Goal: Task Accomplishment & Management: Use online tool/utility

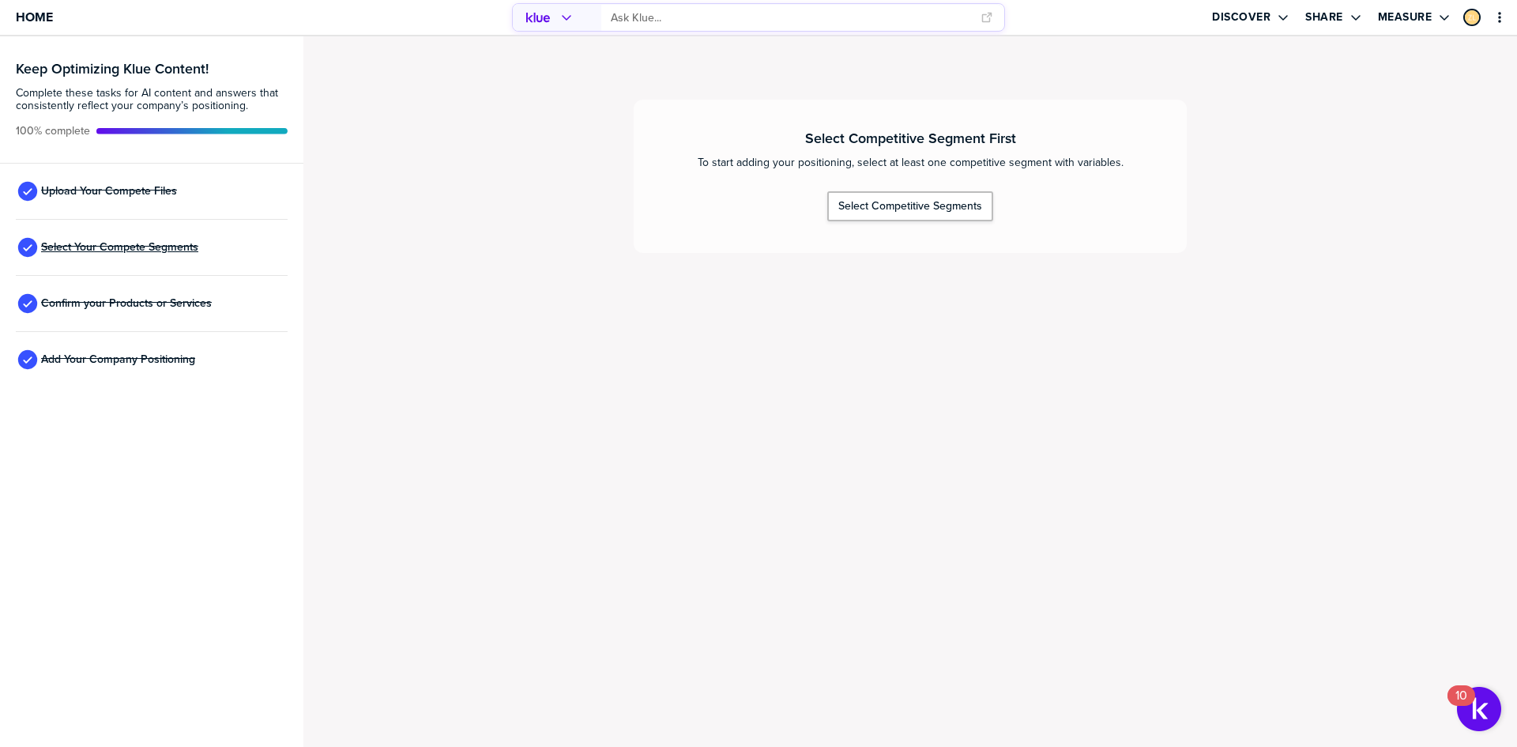
click at [128, 251] on span "Select Your Compete Segments" at bounding box center [119, 247] width 157 height 13
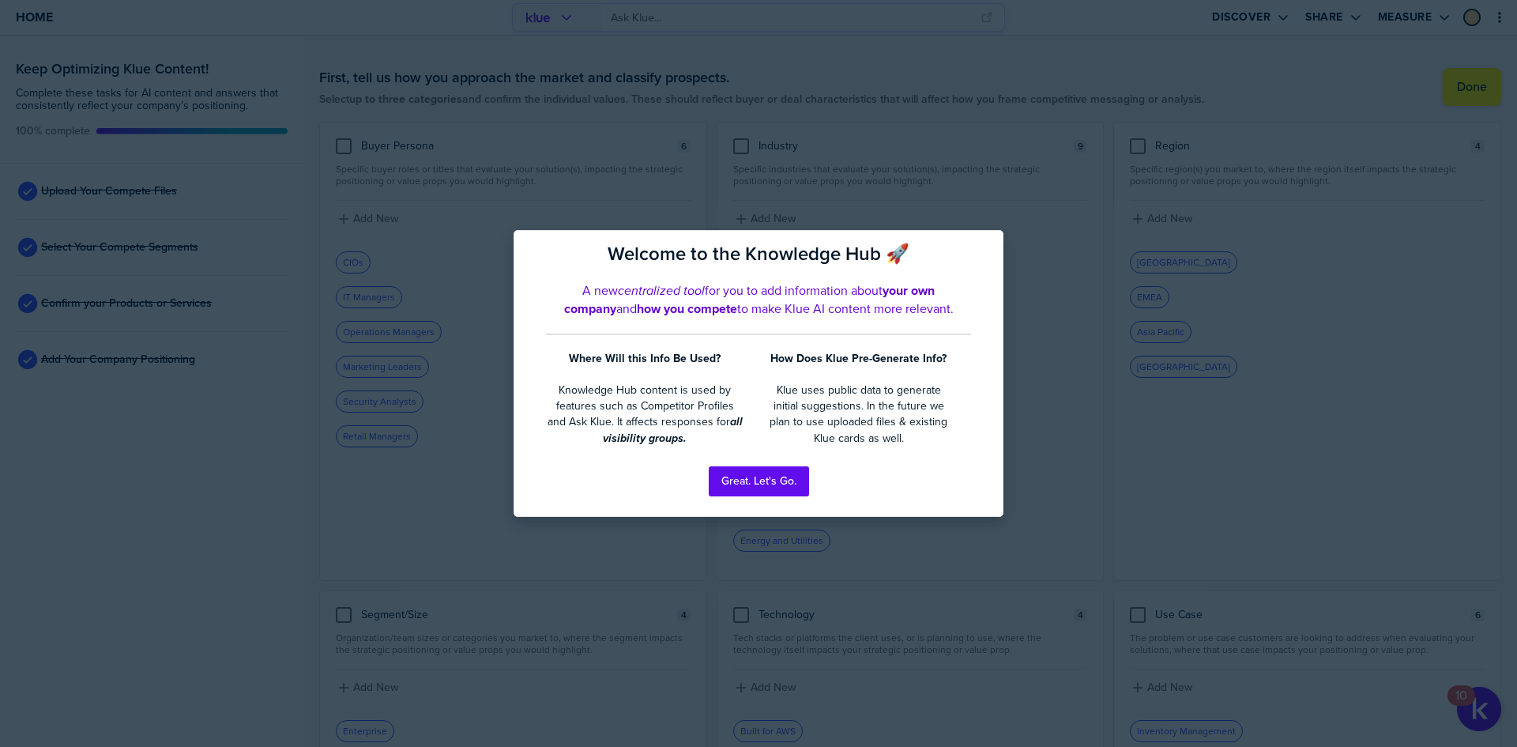
click at [61, 444] on div at bounding box center [758, 373] width 1517 height 747
click at [819, 469] on div "Great. Let's Go." at bounding box center [758, 481] width 425 height 46
click at [766, 480] on button "Great. Let's Go." at bounding box center [759, 481] width 100 height 30
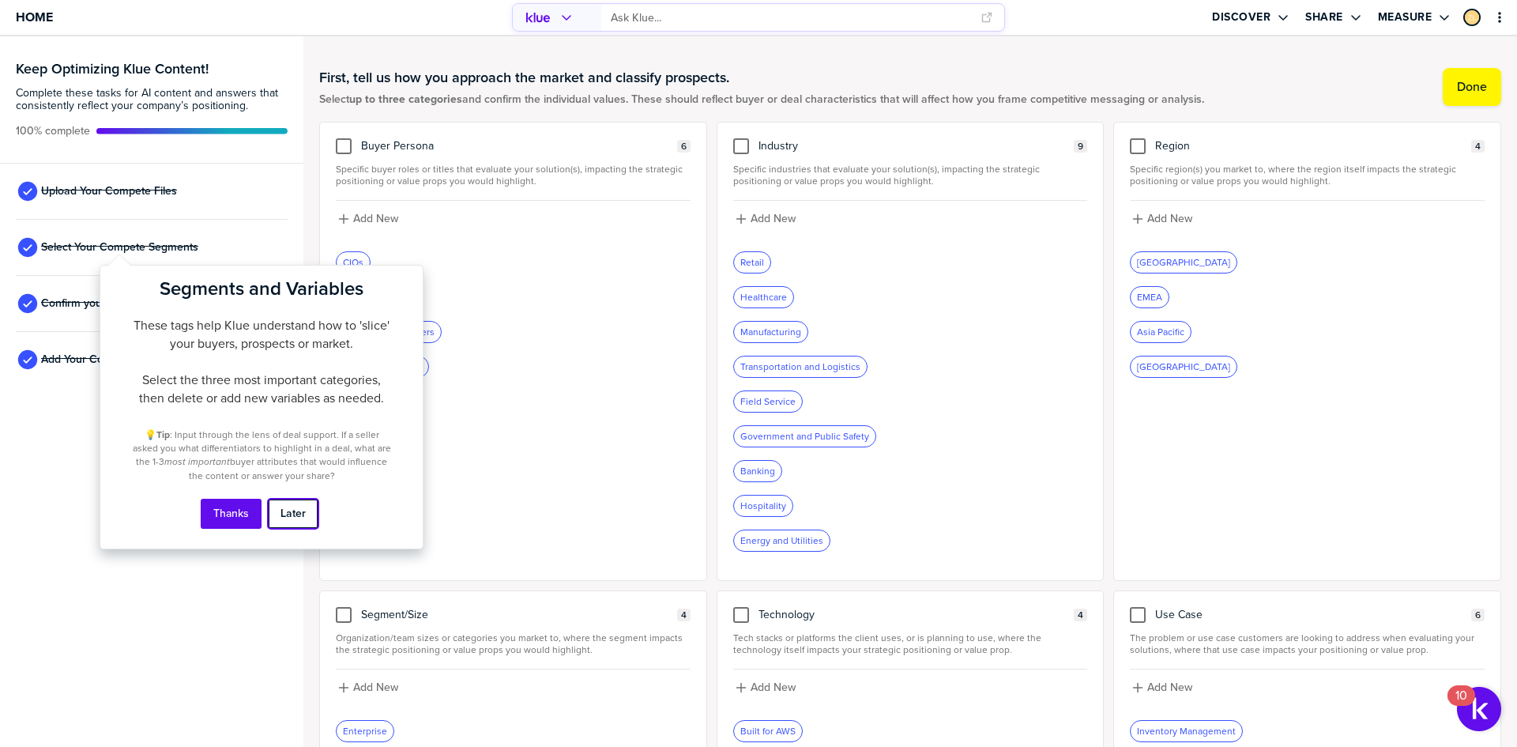
click at [295, 522] on button "Later" at bounding box center [293, 514] width 51 height 30
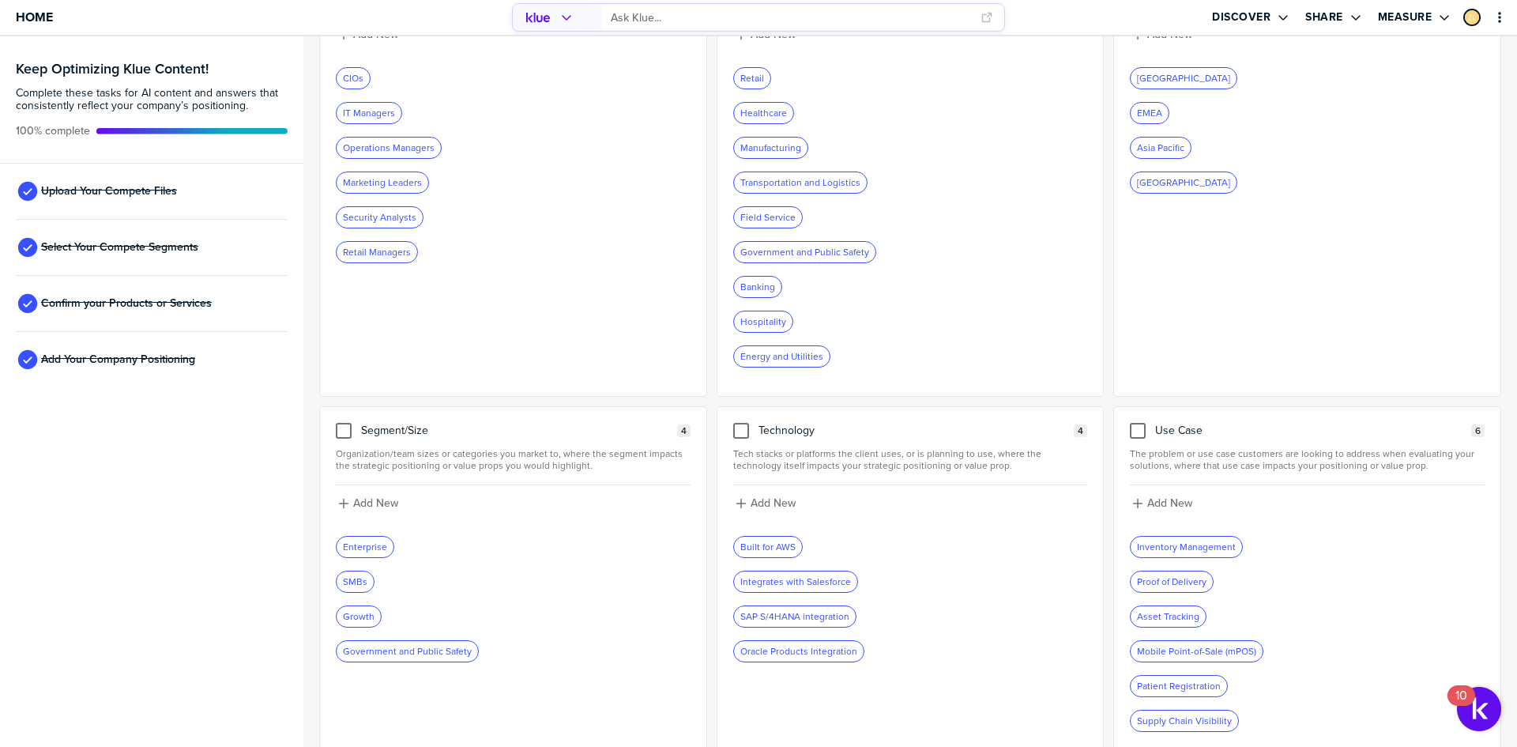
scroll to position [199, 0]
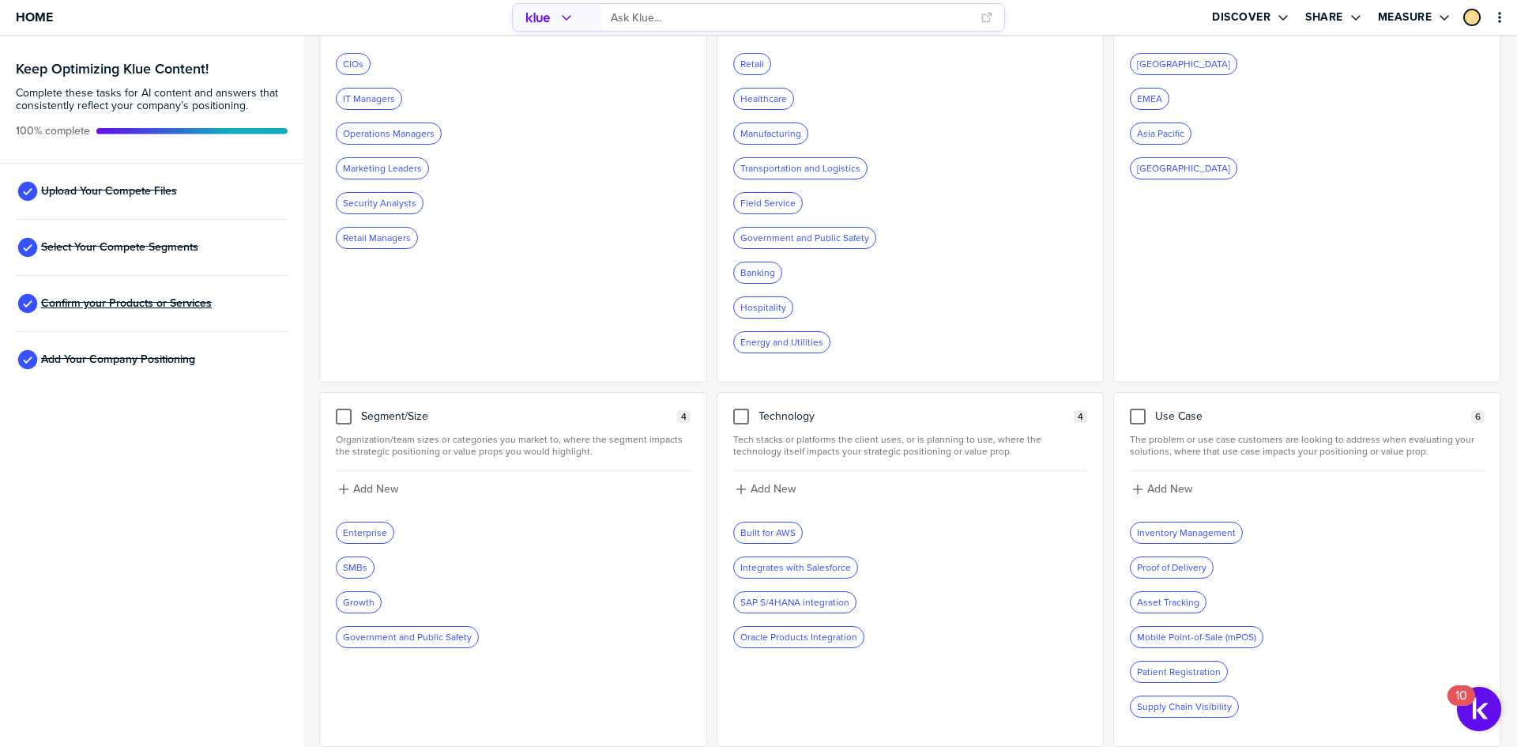
click at [139, 308] on span "Confirm your Products or Services" at bounding box center [126, 303] width 171 height 13
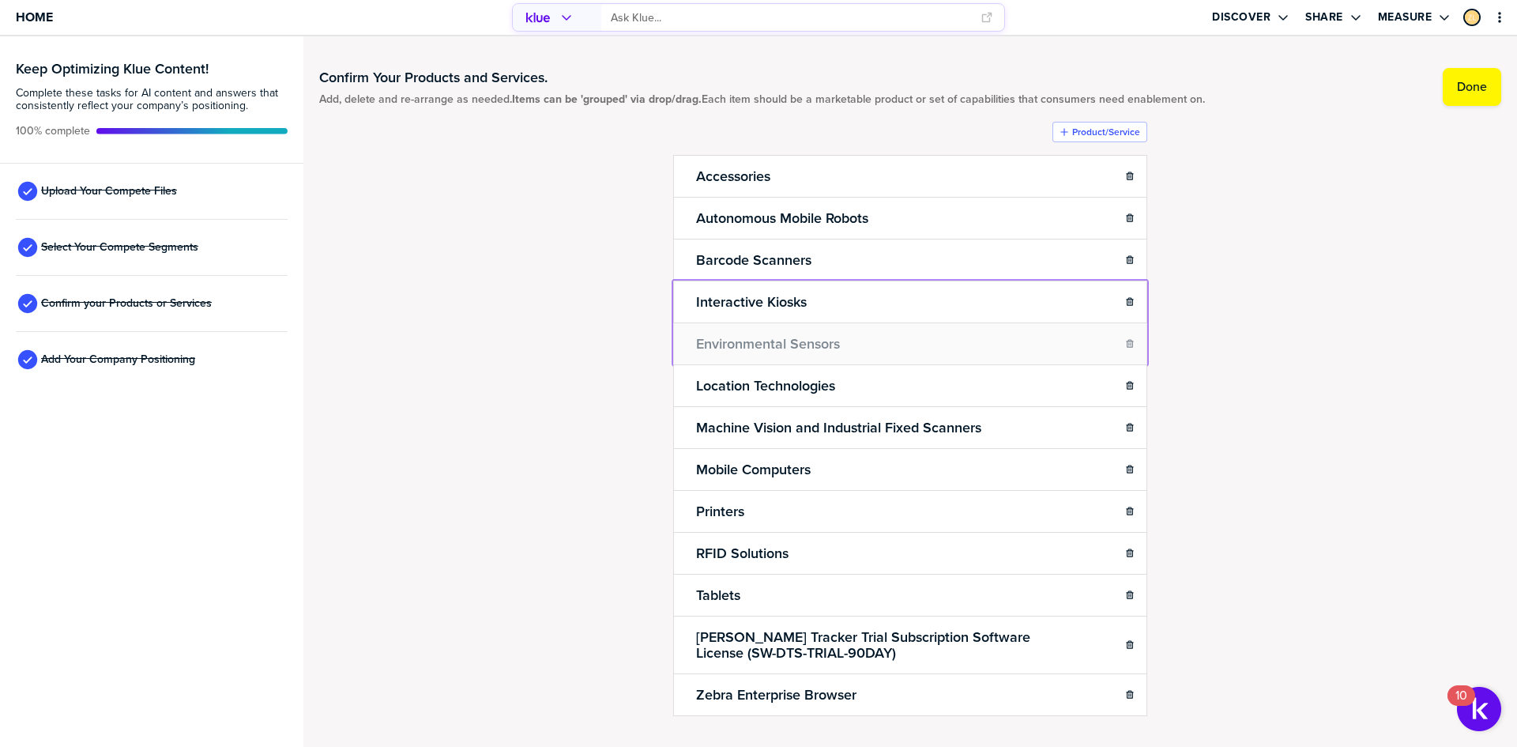
drag, startPoint x: 682, startPoint y: 269, endPoint x: 686, endPoint y: 327, distance: 58.6
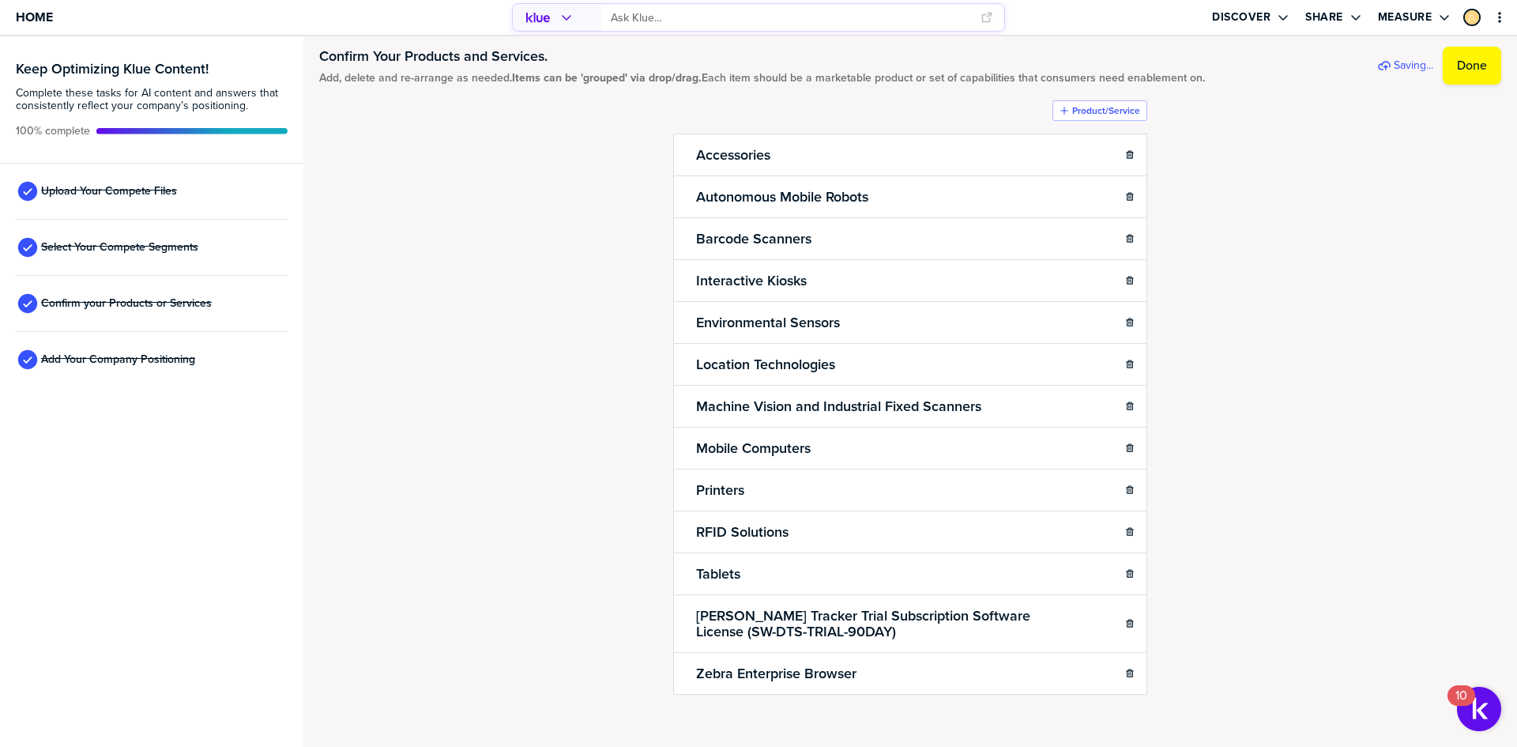
scroll to position [32, 0]
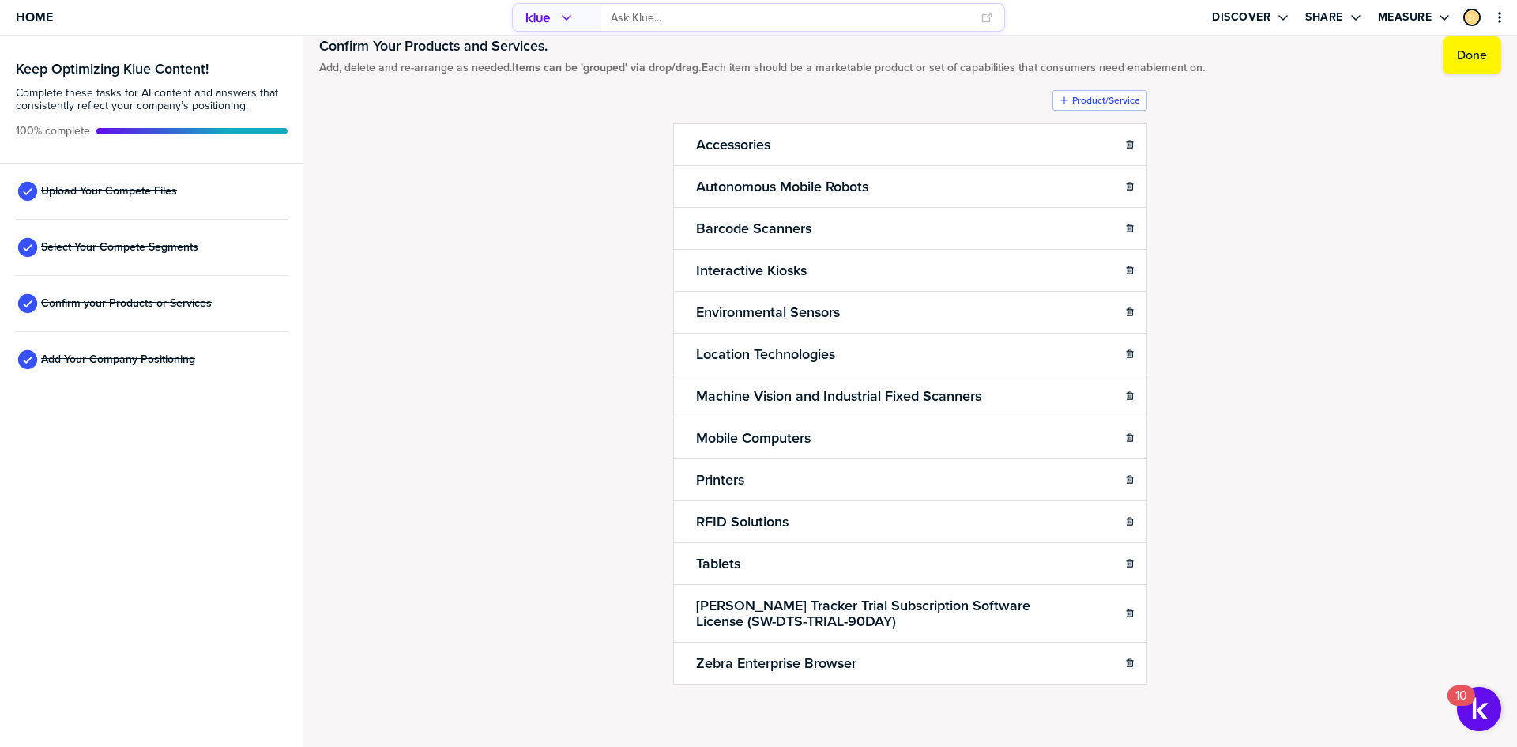
click at [98, 357] on span "Add Your Company Positioning" at bounding box center [118, 359] width 154 height 13
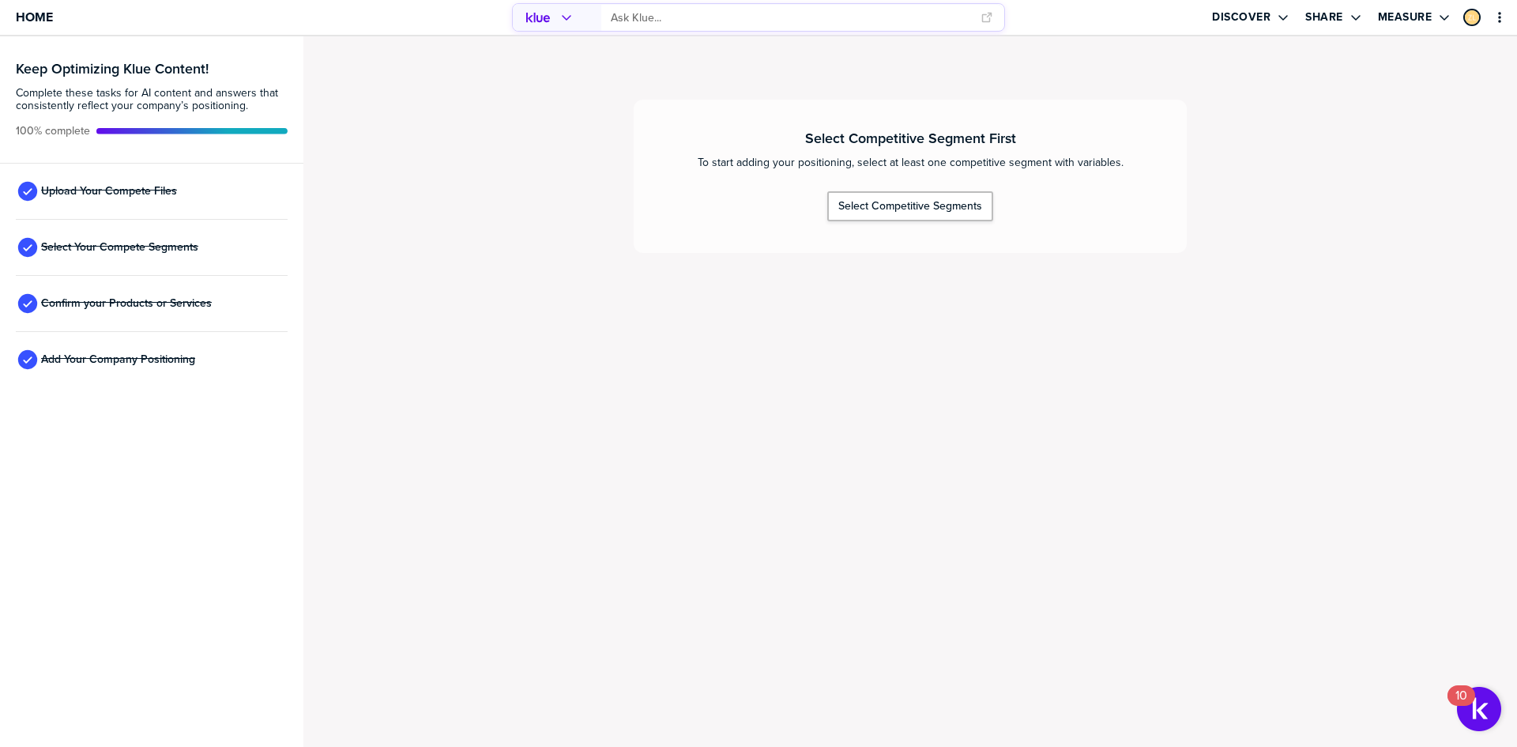
click at [1175, 430] on div "Select Competitive Segment First To start adding your positioning, select at le…" at bounding box center [910, 391] width 1214 height 710
click at [59, 24] on div "Home" at bounding box center [253, 17] width 506 height 35
click at [34, 17] on span "Home" at bounding box center [34, 16] width 37 height 13
